Goal: Task Accomplishment & Management: Manage account settings

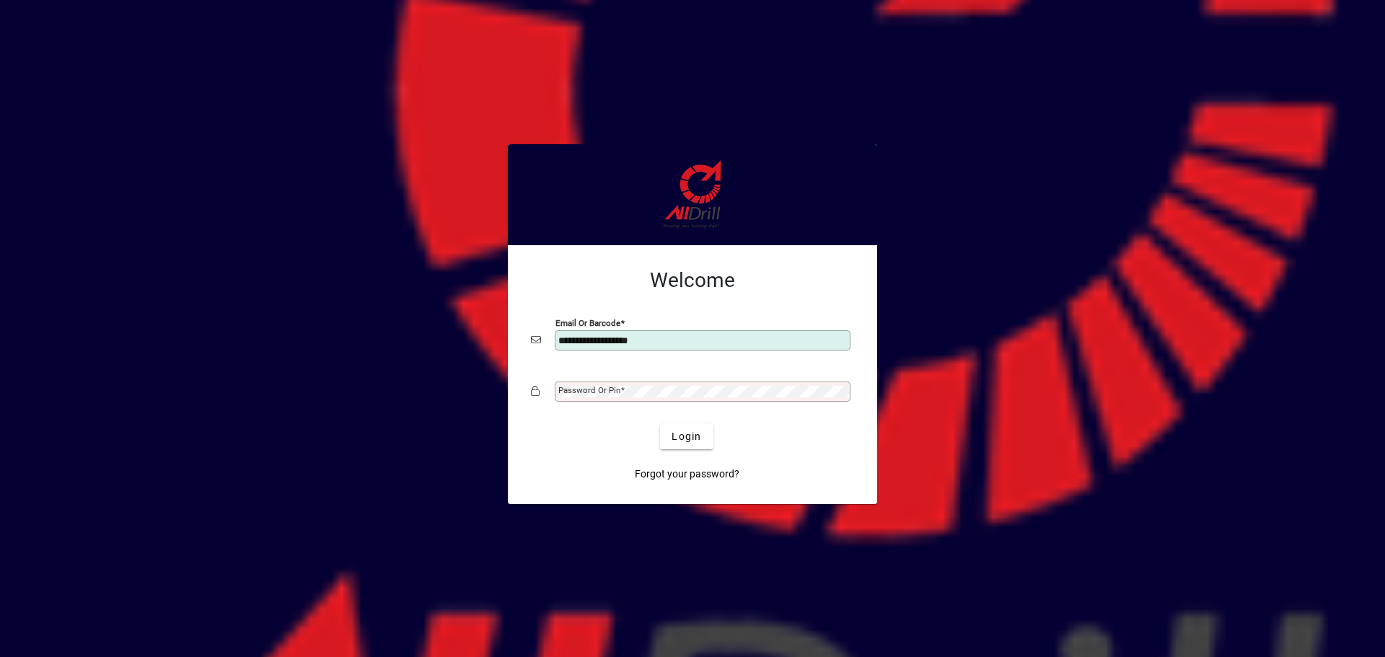
type input "**********"
click at [660, 424] on button "Login" at bounding box center [686, 437] width 53 height 26
